Goal: Task Accomplishment & Management: Use online tool/utility

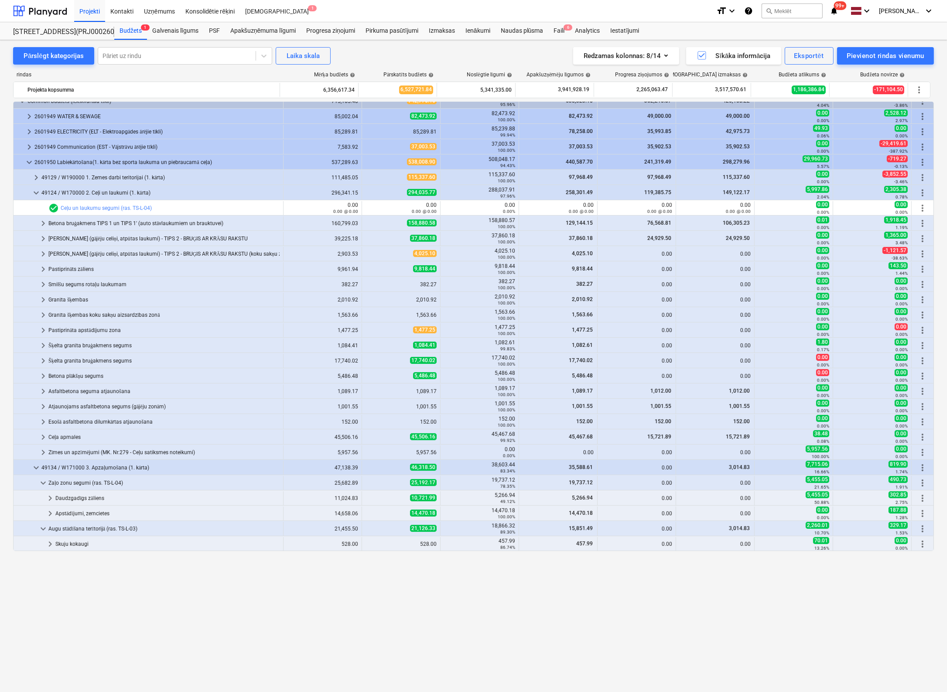
scroll to position [191, 0]
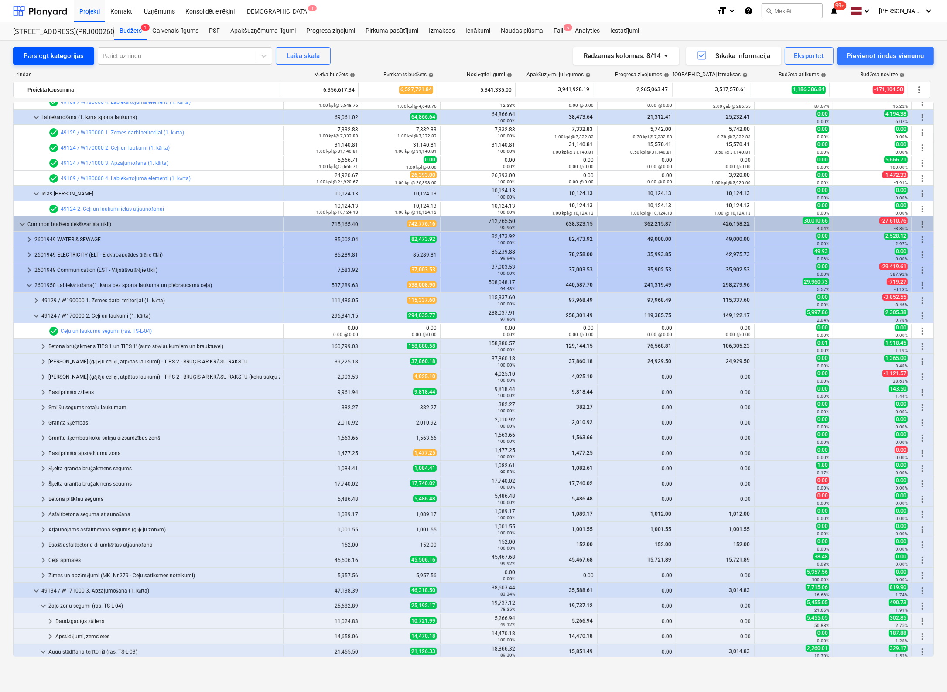
click at [59, 55] on div "Pārslēgt kategorijas" at bounding box center [54, 55] width 60 height 11
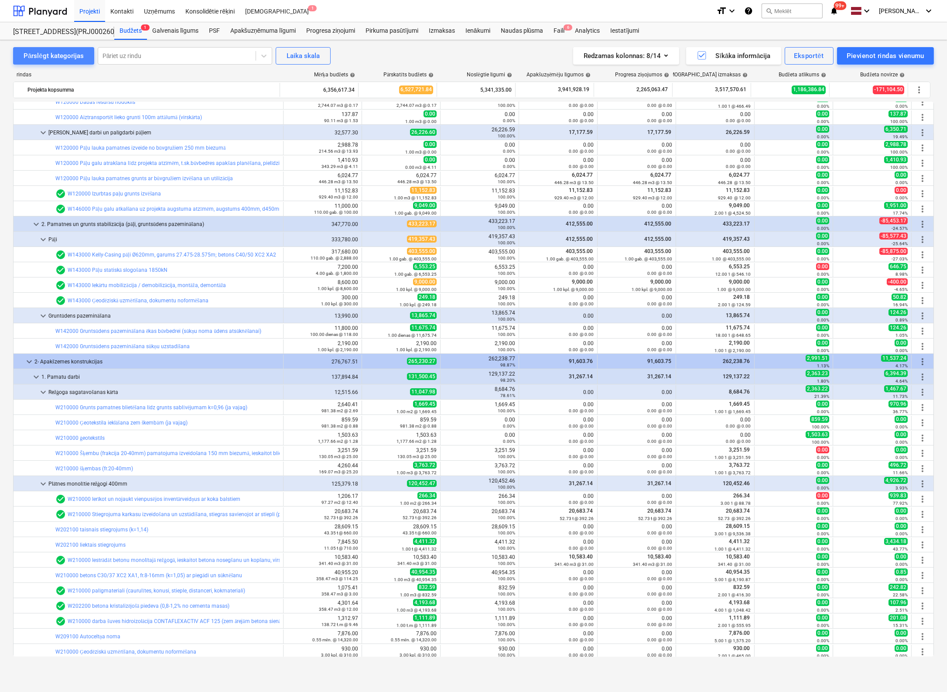
click at [59, 55] on div "Pārslēgt kategorijas" at bounding box center [54, 55] width 60 height 11
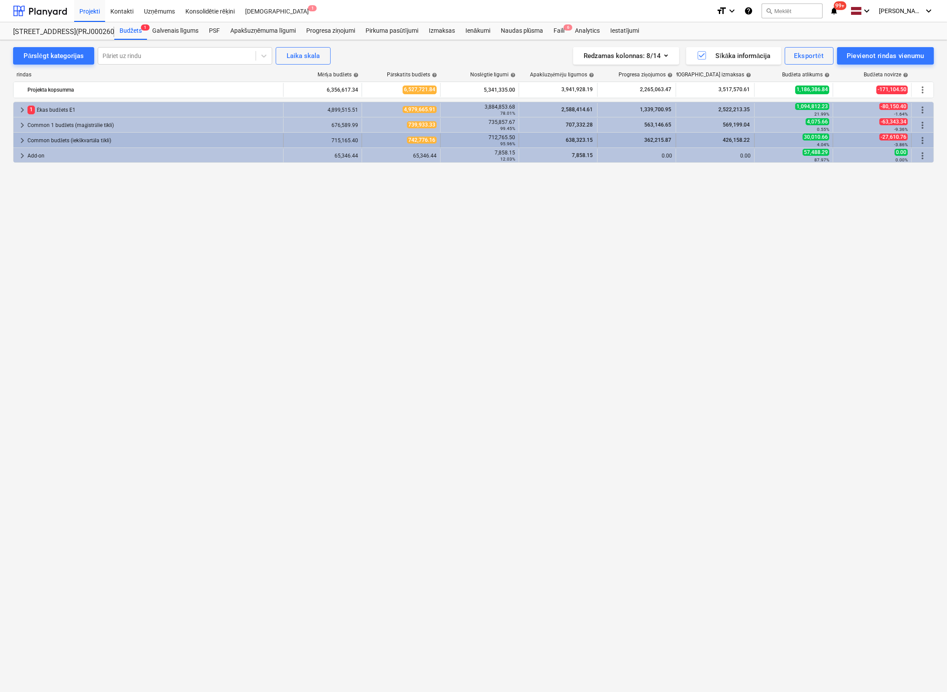
click at [21, 137] on span "keyboard_arrow_right" at bounding box center [22, 140] width 10 height 10
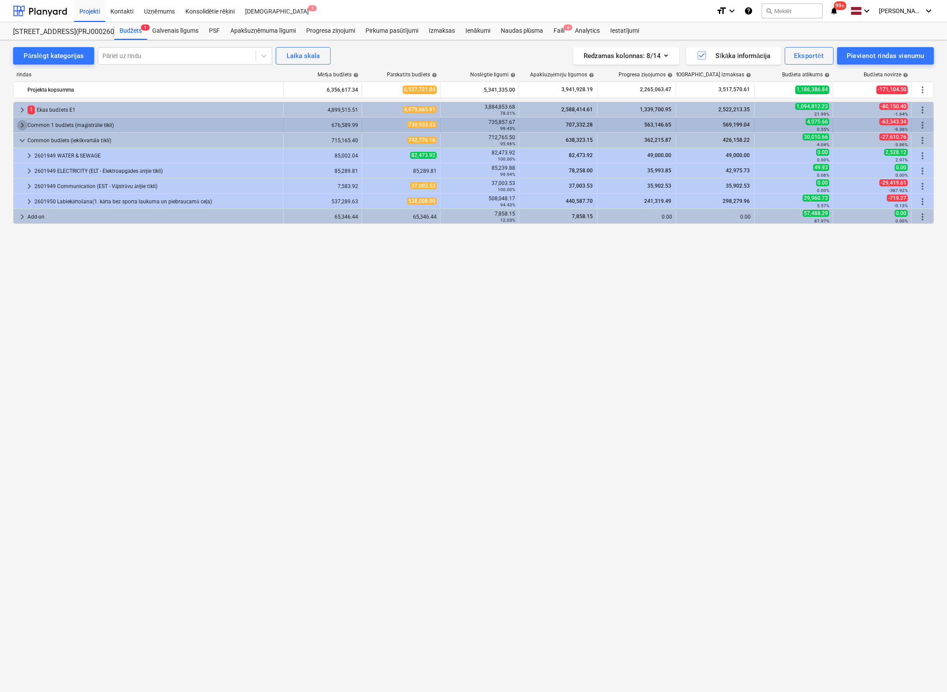
click at [23, 123] on span "keyboard_arrow_right" at bounding box center [22, 125] width 10 height 10
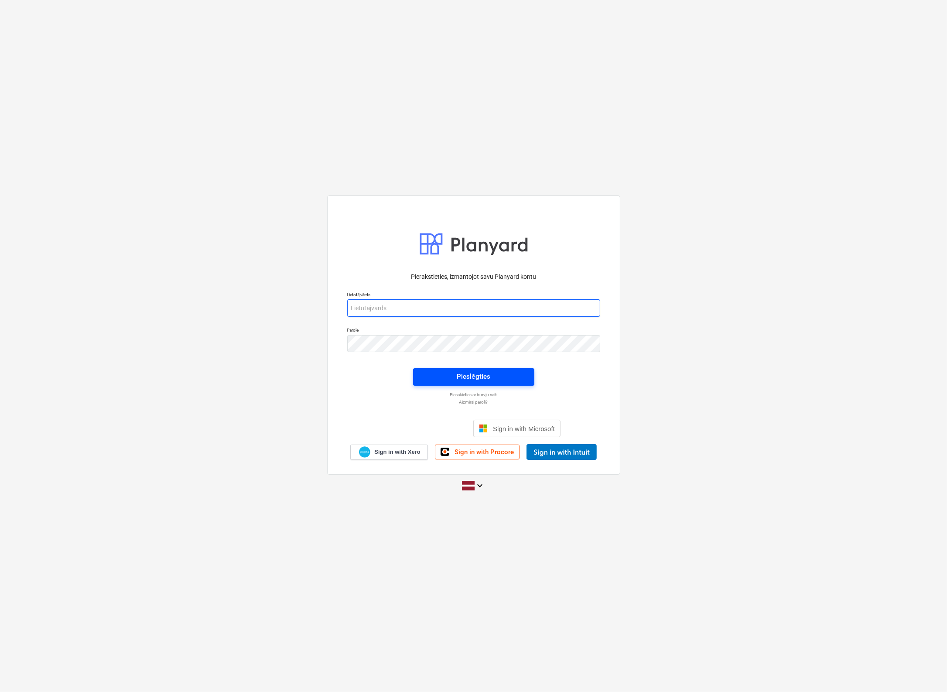
type input "viesturs.tomsons@bonava.com"
click at [516, 380] on span "Pieslēgties" at bounding box center [474, 376] width 100 height 11
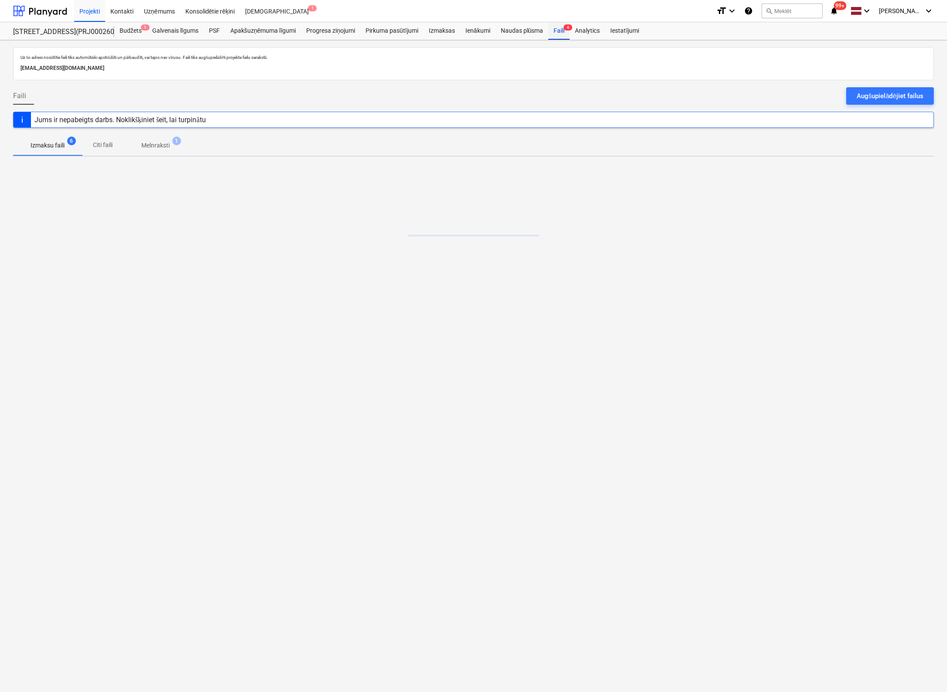
click at [558, 31] on div "Faili 6" at bounding box center [558, 30] width 21 height 17
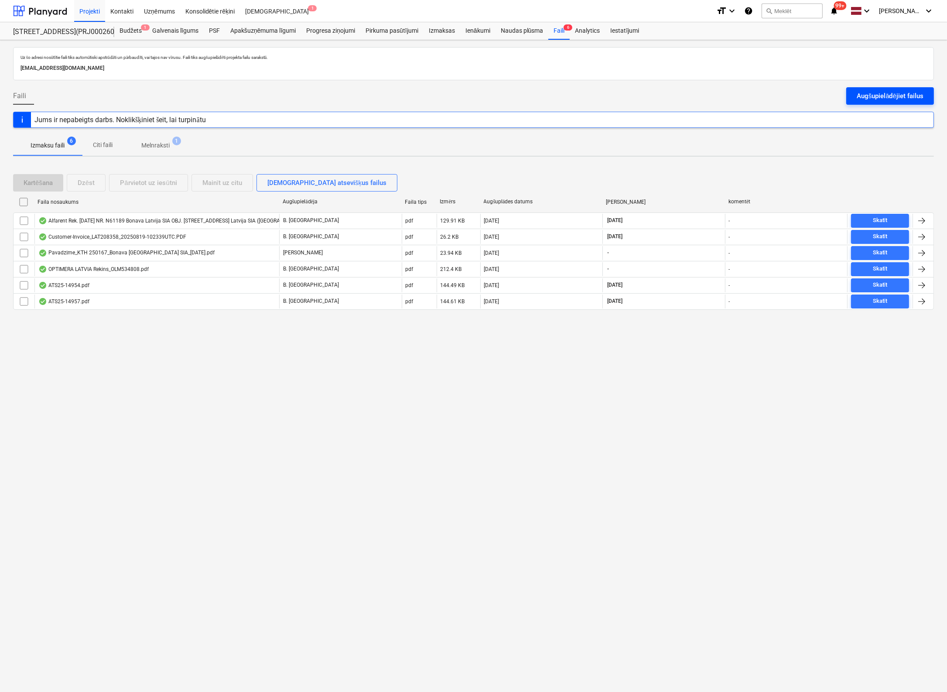
click at [866, 99] on div "Augšupielādējiet failus" at bounding box center [890, 95] width 67 height 11
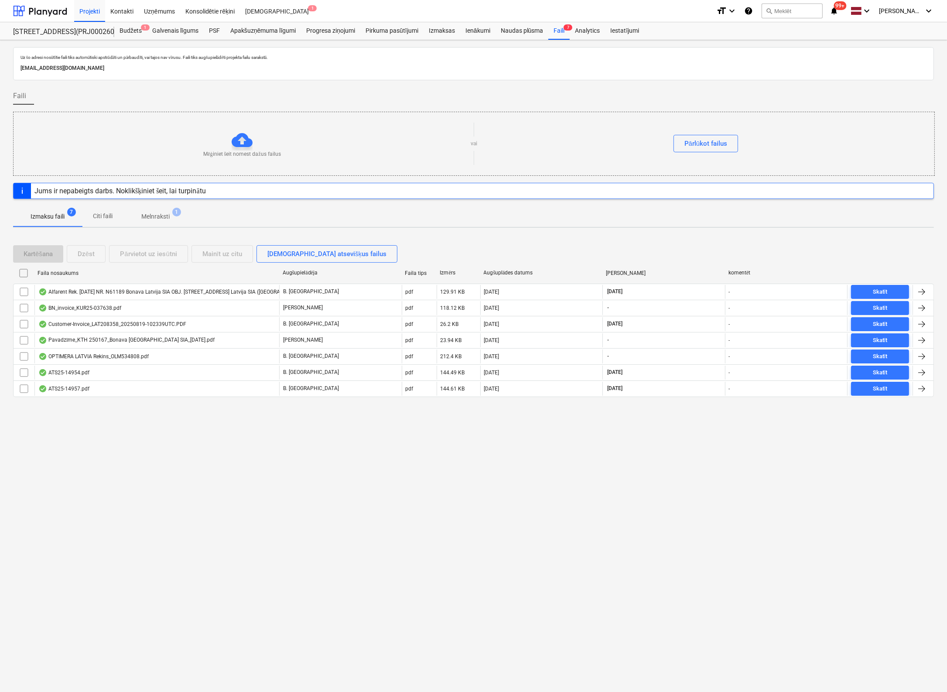
click at [3, 86] on div "Uz šo adresi nosūtītie faili tiks automātiski apstrādāti un pārbaudīti, vai taj…" at bounding box center [473, 366] width 947 height 652
